Goal: Task Accomplishment & Management: Use online tool/utility

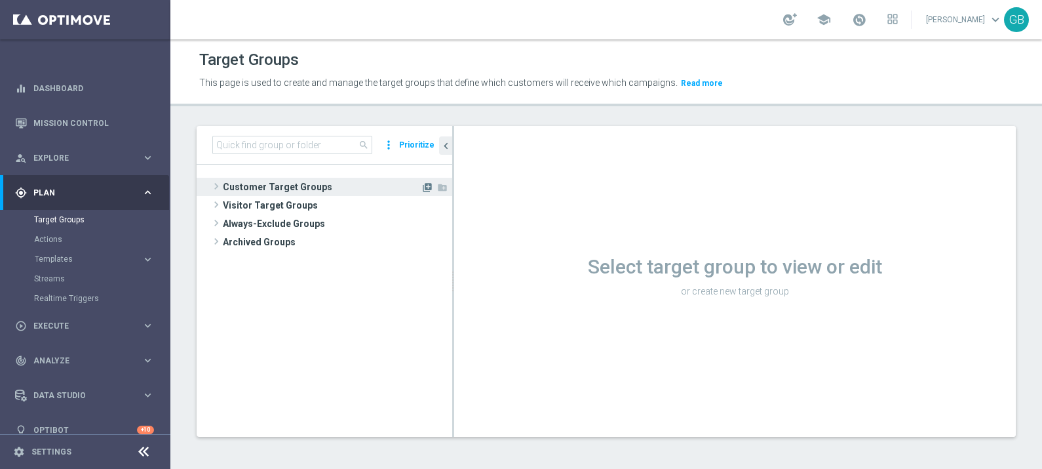
click at [428, 188] on icon "library_add" at bounding box center [427, 187] width 10 height 10
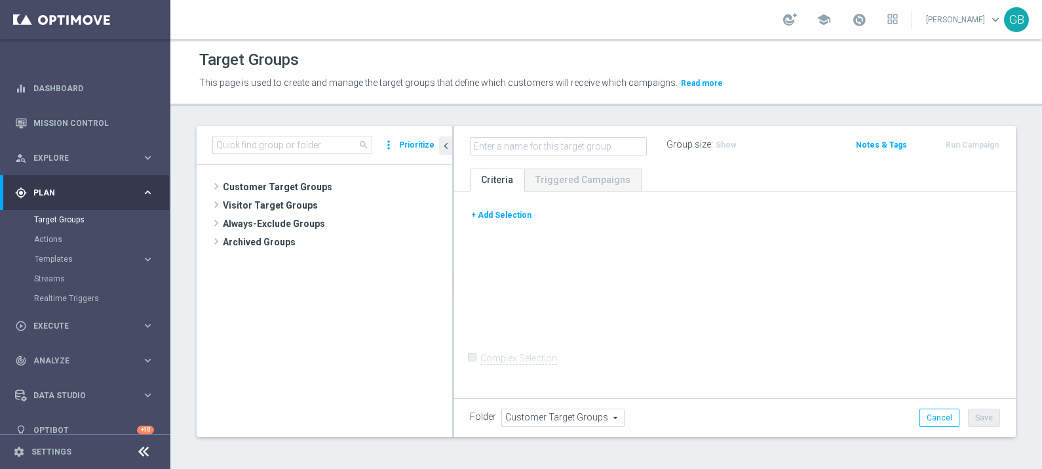
click at [498, 218] on button "+ Add Selection" at bounding box center [501, 215] width 63 height 14
click at [514, 212] on div "+ Add Selection" at bounding box center [735, 220] width 550 height 24
click at [557, 203] on span "Customer Attributes" at bounding box center [516, 208] width 83 height 10
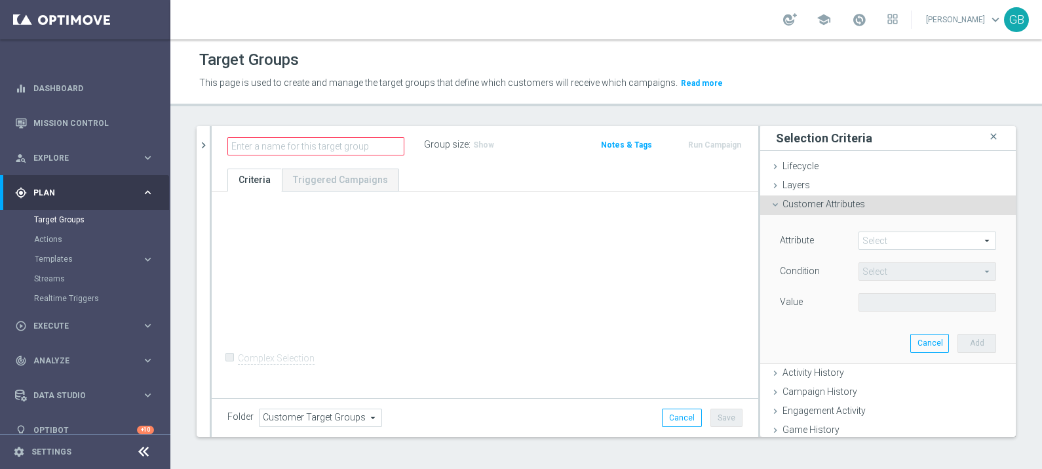
click at [805, 203] on span "Customer Attributes" at bounding box center [824, 204] width 83 height 10
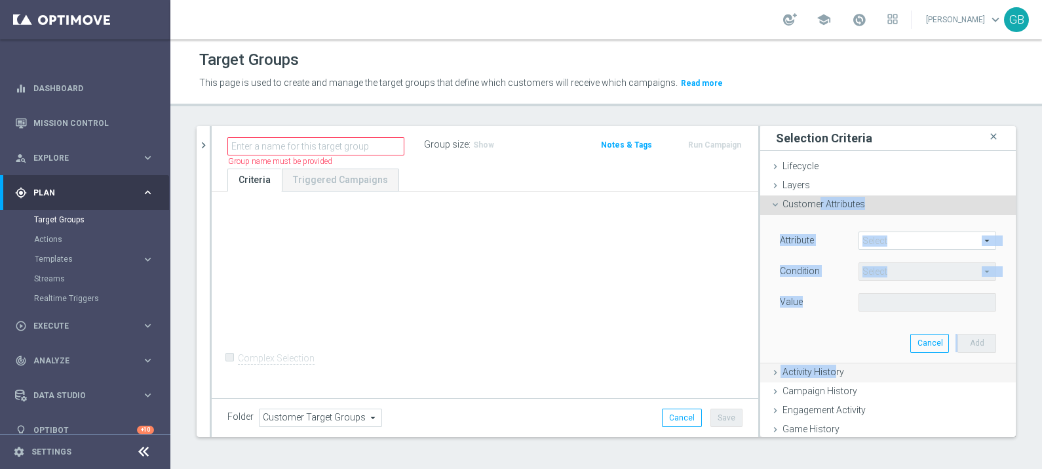
drag, startPoint x: 805, startPoint y: 203, endPoint x: 823, endPoint y: 370, distance: 168.1
click at [823, 370] on ul "Lifecycle done Cancel Add Layers done Cancel Add Customer Attributes done" at bounding box center [888, 393] width 256 height 472
click at [821, 367] on span "Activity History" at bounding box center [814, 371] width 62 height 10
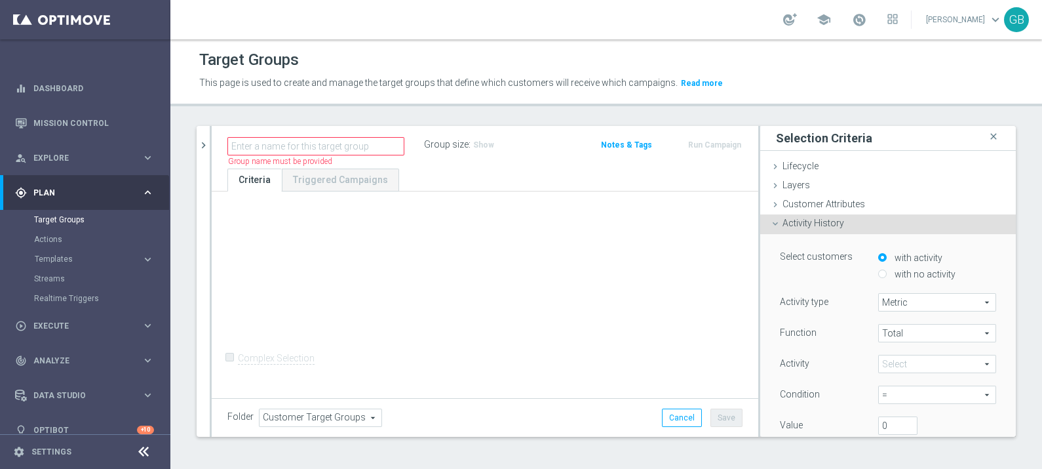
click at [899, 364] on span at bounding box center [937, 363] width 117 height 17
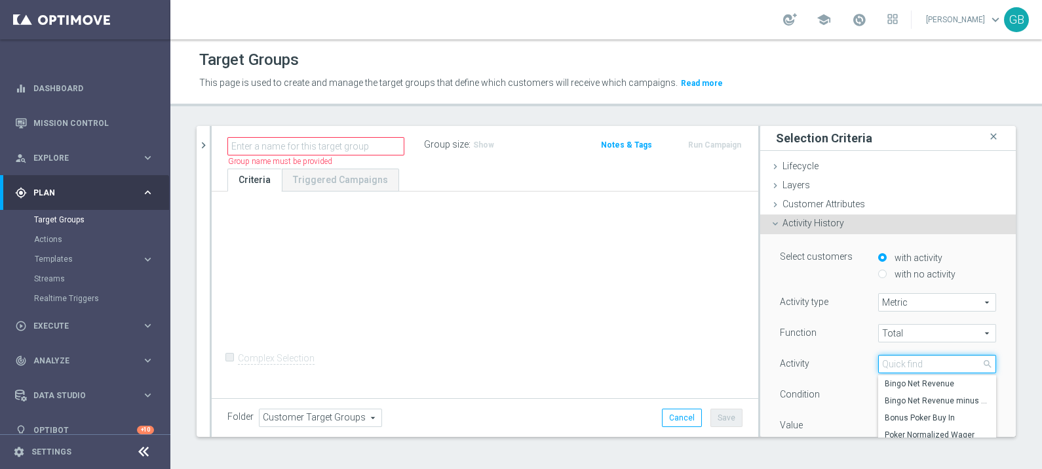
click at [899, 364] on input "search" at bounding box center [937, 364] width 118 height 18
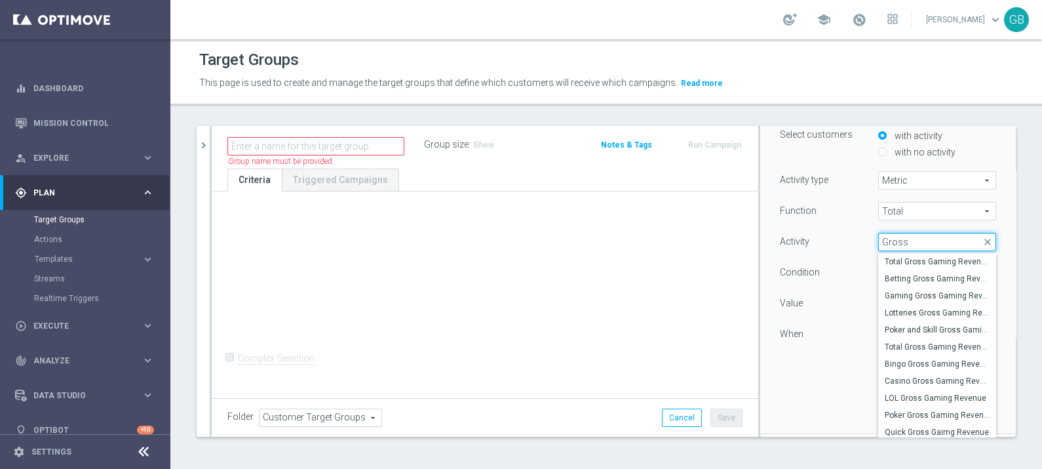
scroll to position [123, 0]
type input "Gross"
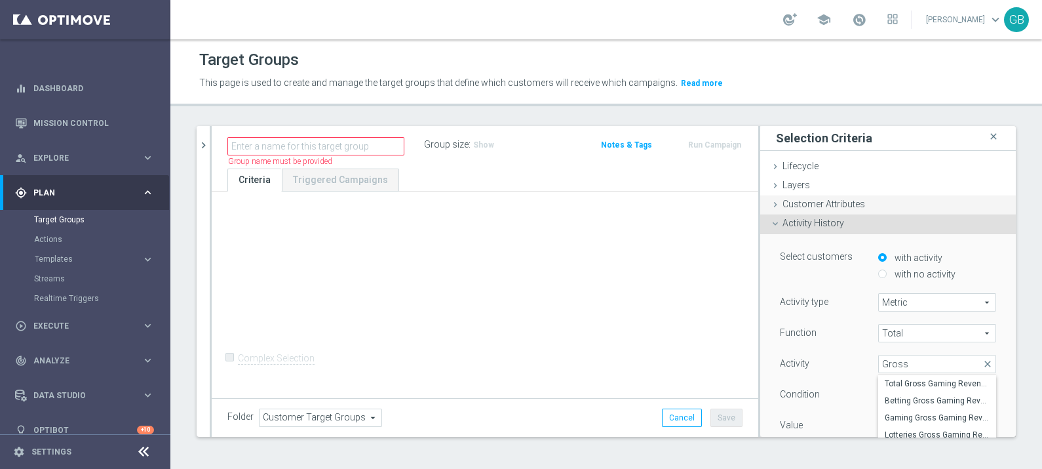
click at [806, 202] on span "Customer Attributes" at bounding box center [824, 204] width 83 height 10
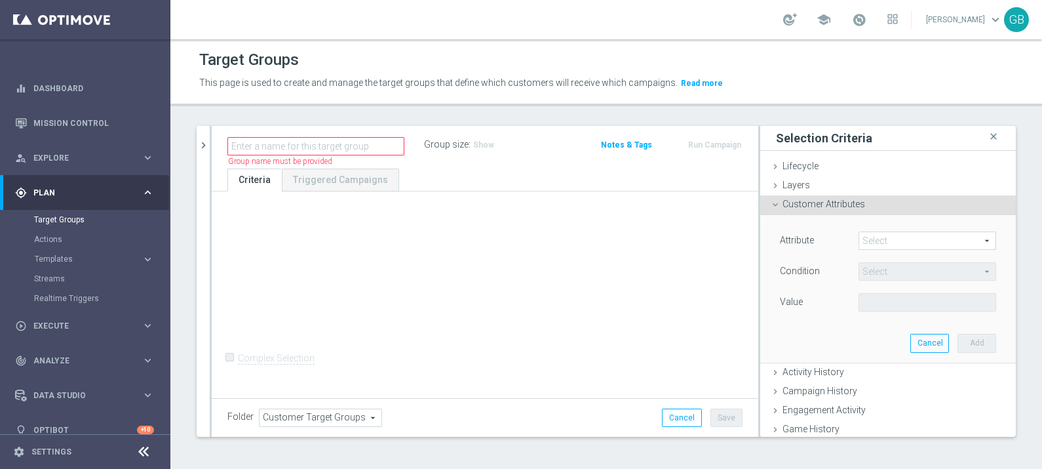
click at [886, 239] on span at bounding box center [927, 240] width 136 height 17
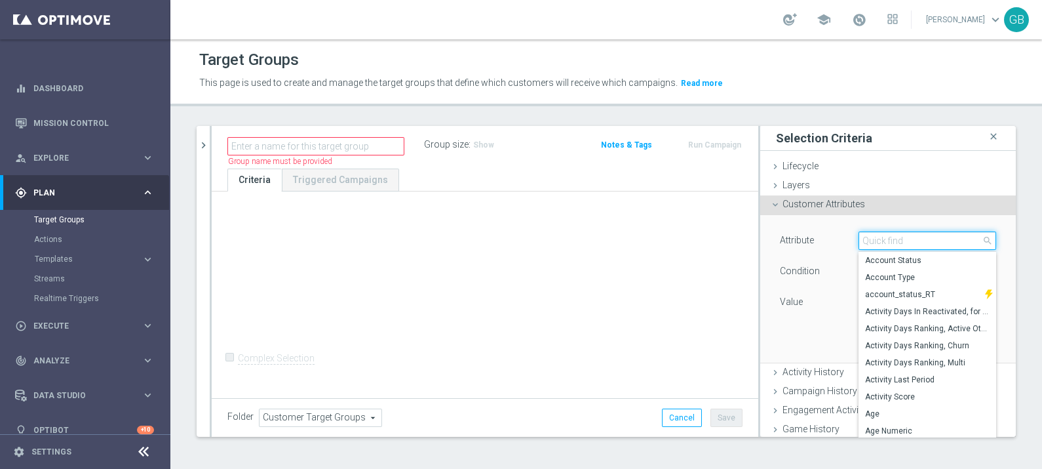
click at [886, 239] on input "search" at bounding box center [928, 240] width 138 height 18
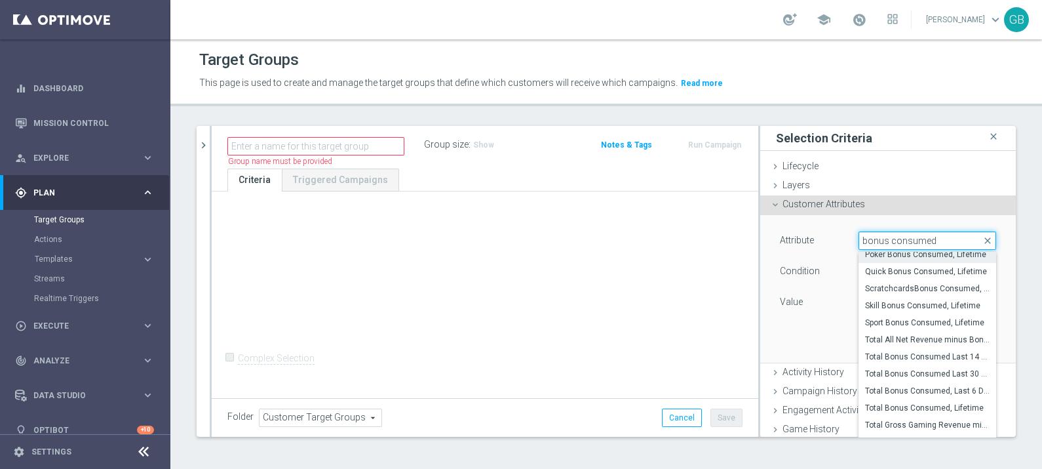
scroll to position [73, 0]
type input "b"
type input "bonus consu"
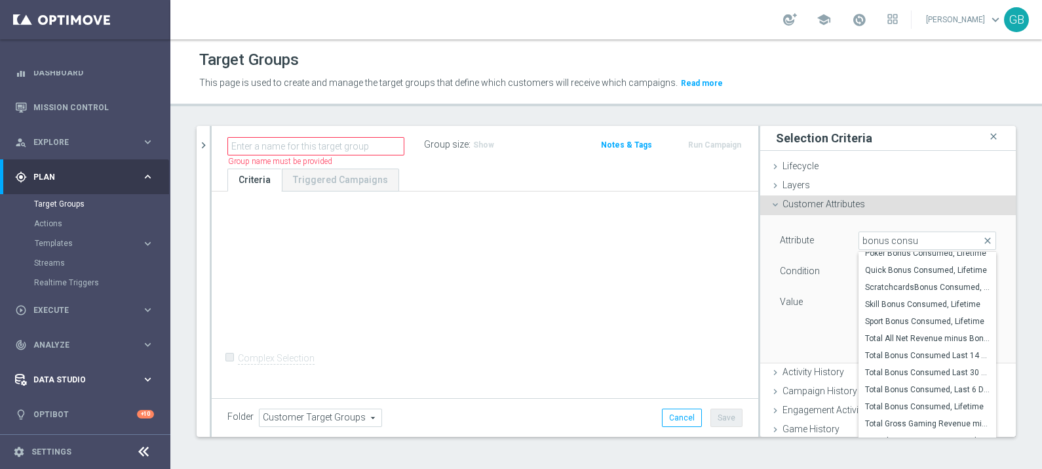
click at [62, 381] on span "Data Studio" at bounding box center [87, 380] width 108 height 8
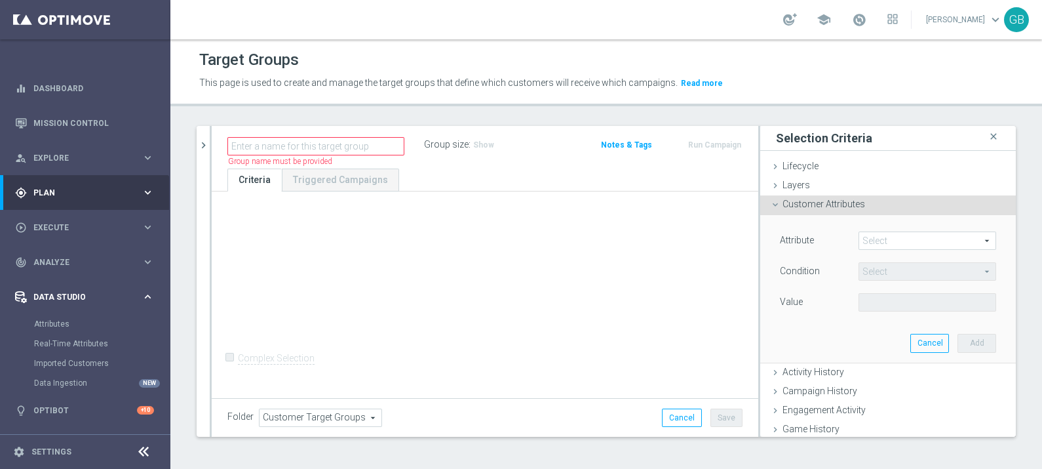
scroll to position [0, 0]
click at [54, 320] on link "Attributes" at bounding box center [85, 324] width 102 height 10
